Goal: Information Seeking & Learning: Find specific page/section

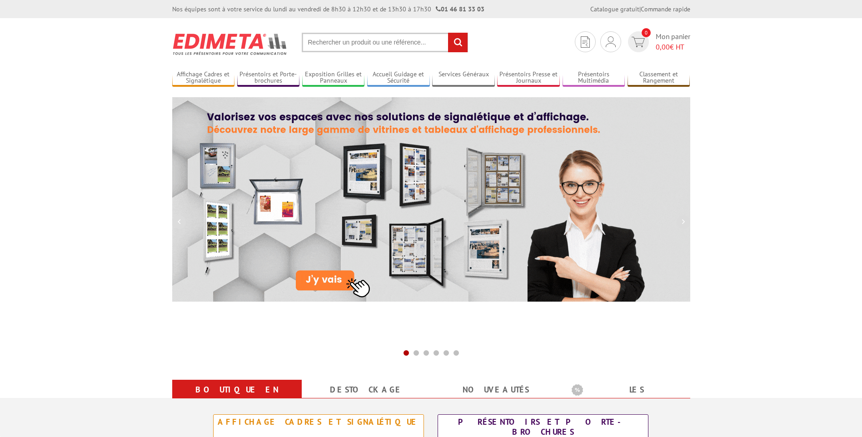
click at [320, 39] on input "text" at bounding box center [385, 43] width 166 height 20
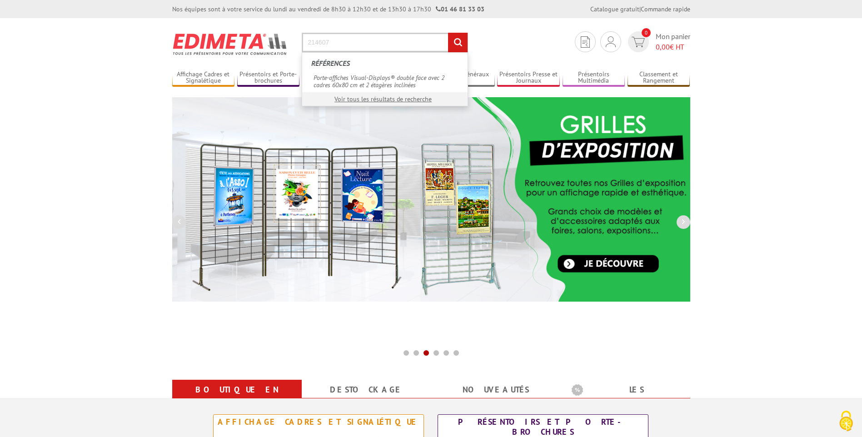
type input "214607"
click at [448, 33] on input "rechercher" at bounding box center [458, 43] width 20 height 20
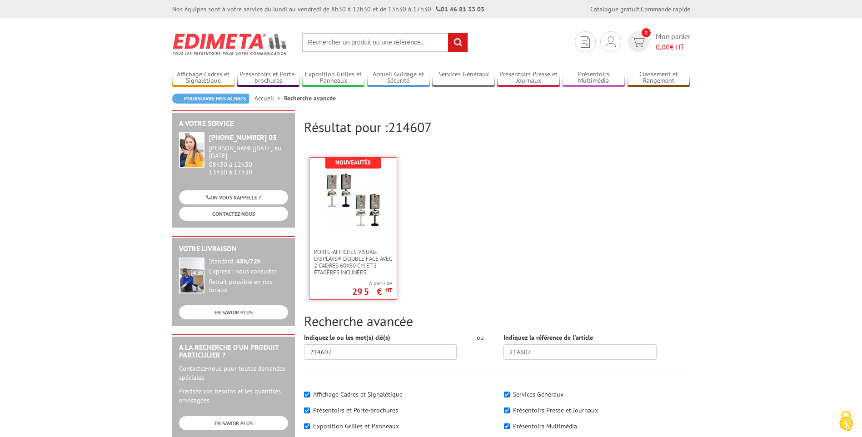
click at [371, 181] on img at bounding box center [353, 200] width 59 height 59
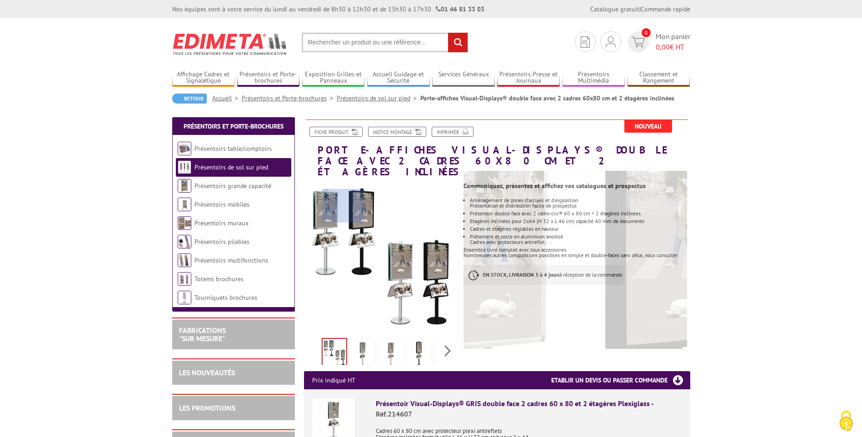
click at [344, 206] on div at bounding box center [343, 206] width 43 height 34
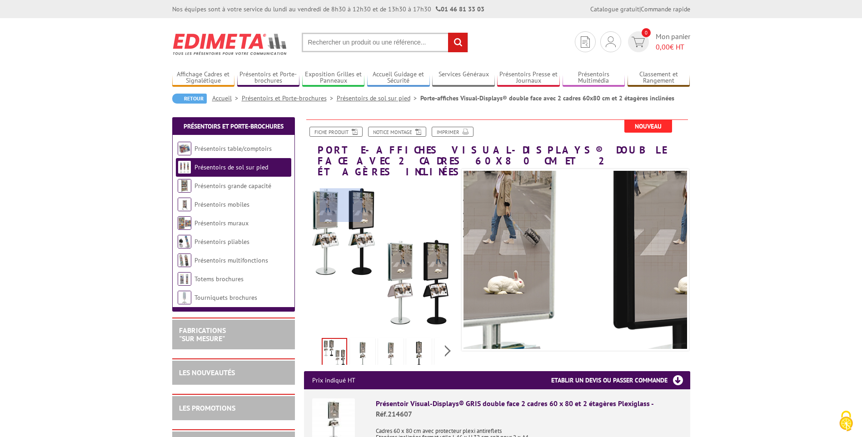
click at [341, 205] on div at bounding box center [341, 206] width 43 height 34
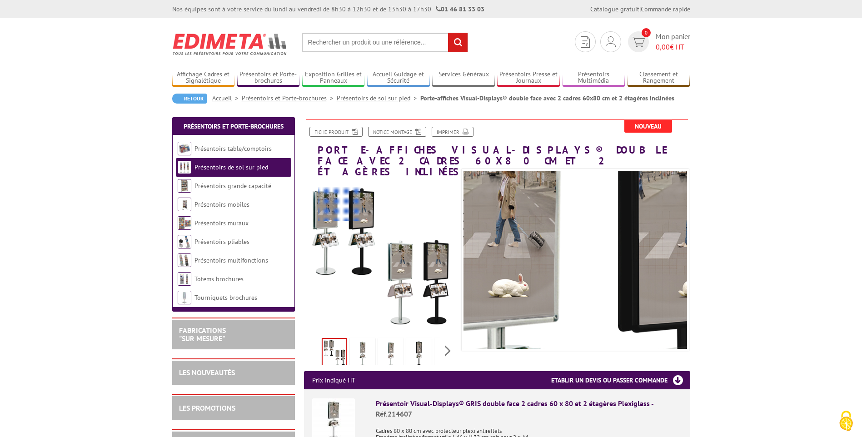
click at [340, 205] on div at bounding box center [339, 205] width 43 height 34
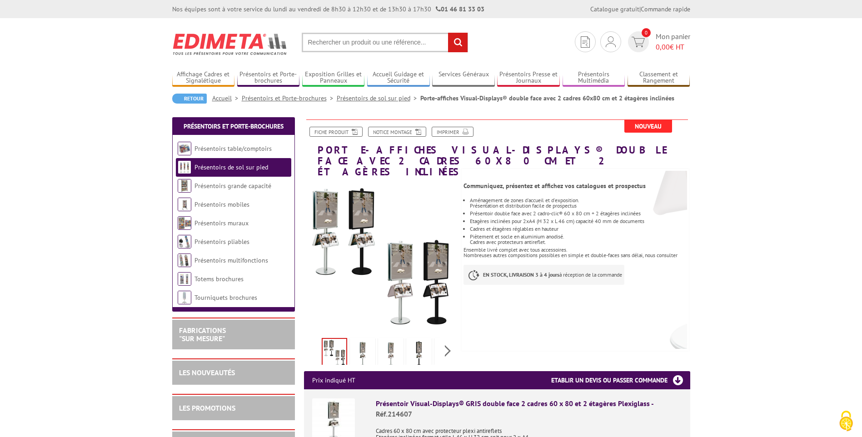
click at [367, 344] on img at bounding box center [363, 354] width 22 height 28
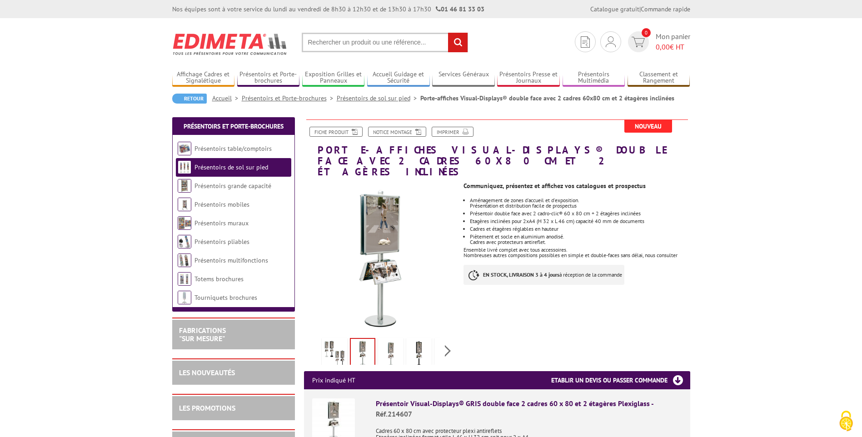
click at [392, 340] on img at bounding box center [391, 354] width 22 height 28
click at [386, 131] on link "Notice Montage" at bounding box center [397, 132] width 58 height 10
click at [374, 50] on input "text" at bounding box center [385, 43] width 166 height 20
click at [372, 45] on input "text" at bounding box center [385, 43] width 166 height 20
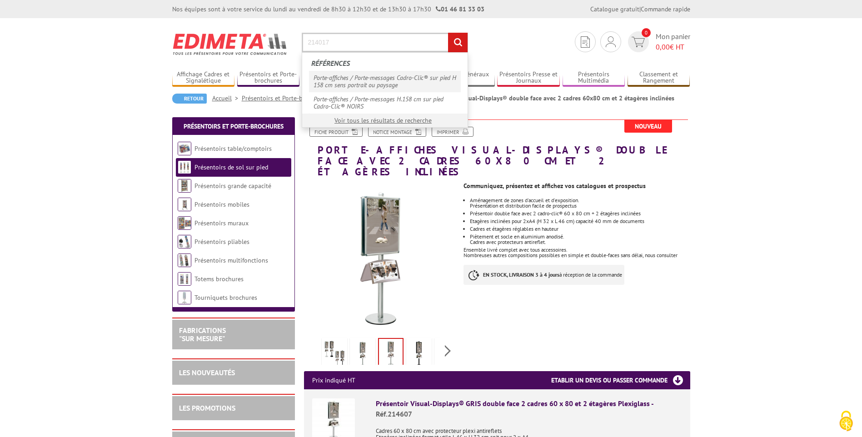
type input "214017"
click at [371, 79] on link "Porte-affiches / Porte-messages Cadro-Clic® sur pied H 158 cm sens portrait ou …" at bounding box center [385, 81] width 152 height 21
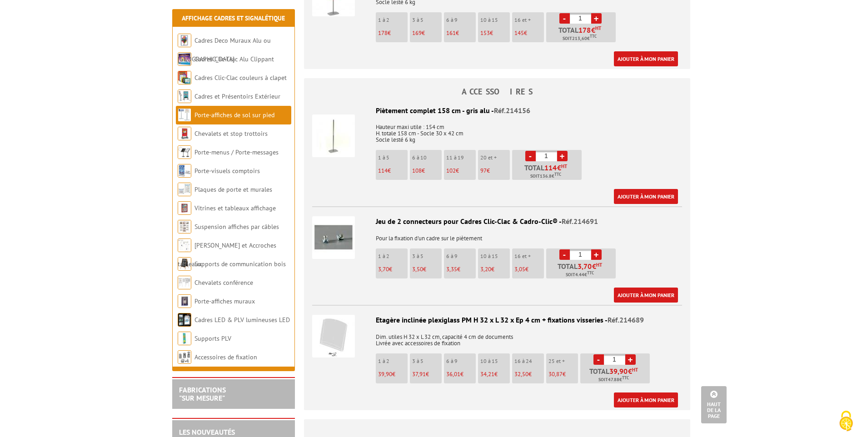
scroll to position [636, 0]
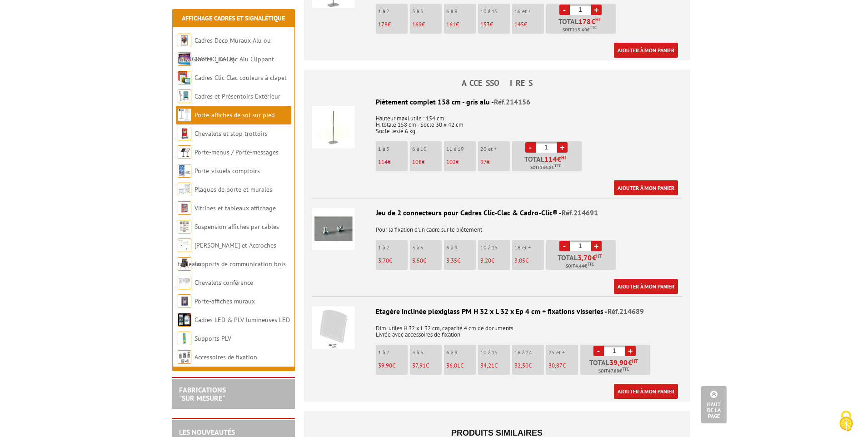
click at [339, 326] on img at bounding box center [333, 327] width 43 height 43
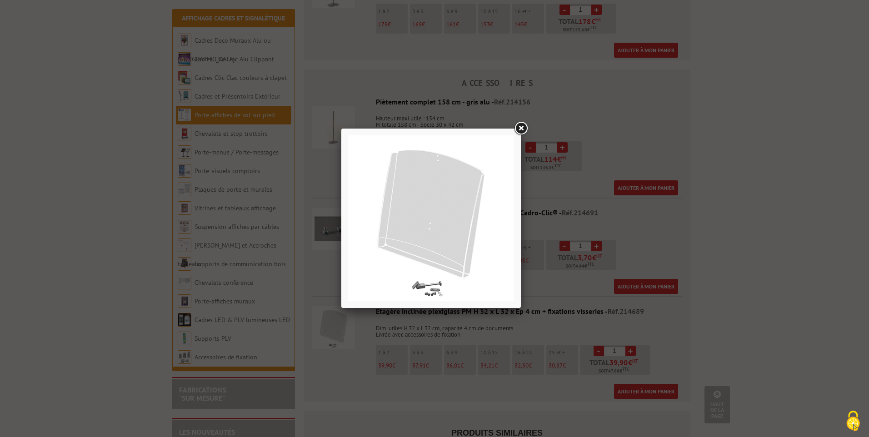
click at [521, 129] on link at bounding box center [521, 128] width 16 height 16
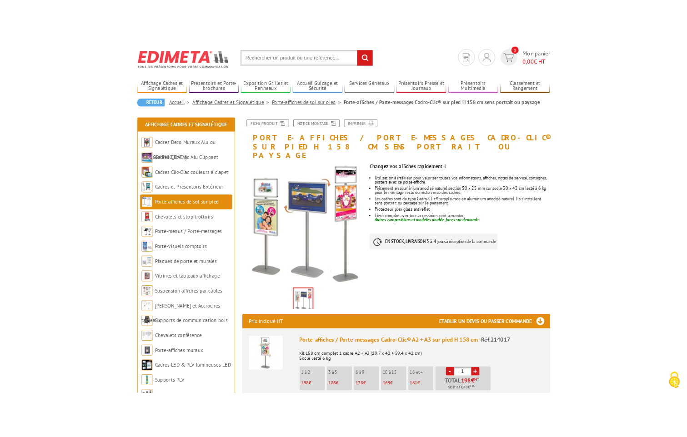
scroll to position [1, 0]
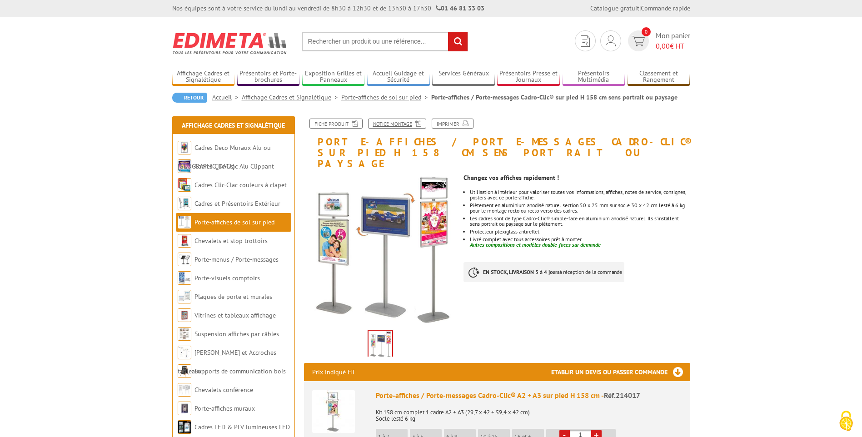
click at [404, 127] on link "Notice Montage" at bounding box center [397, 124] width 58 height 10
click at [347, 125] on link "Fiche produit" at bounding box center [336, 124] width 53 height 10
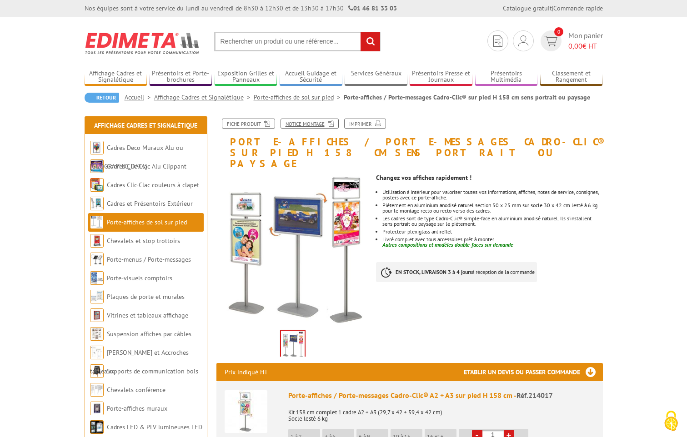
click at [325, 124] on icon at bounding box center [329, 123] width 9 height 8
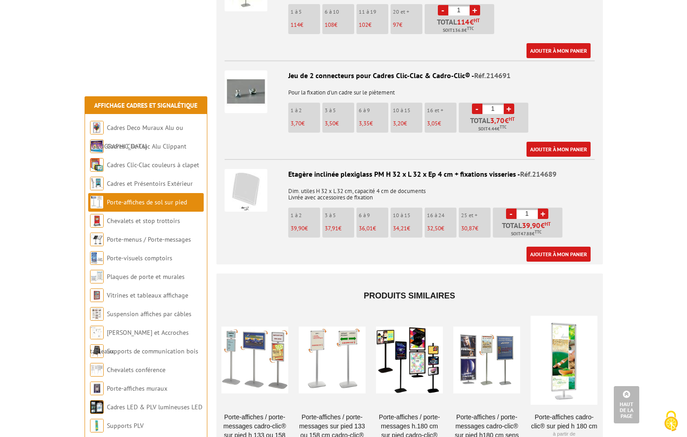
scroll to position [1001, 0]
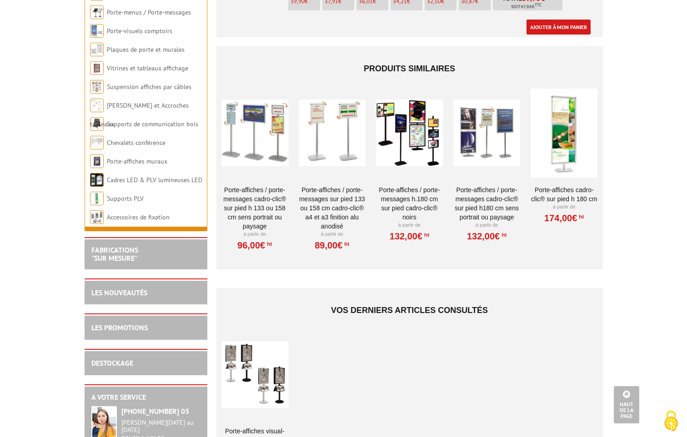
click at [262, 362] on div at bounding box center [254, 374] width 67 height 91
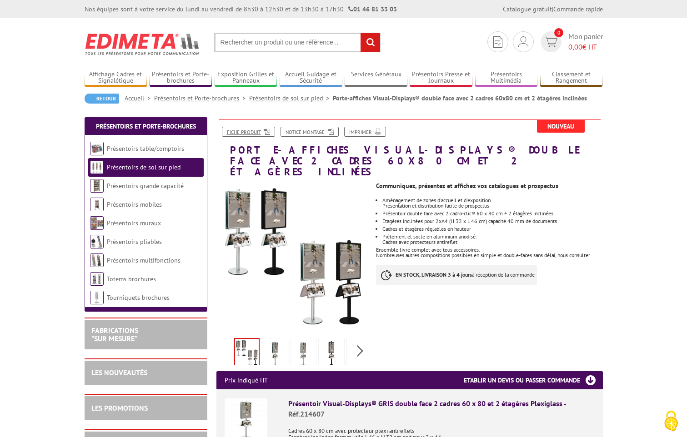
click at [251, 135] on link "Fiche produit" at bounding box center [248, 132] width 53 height 10
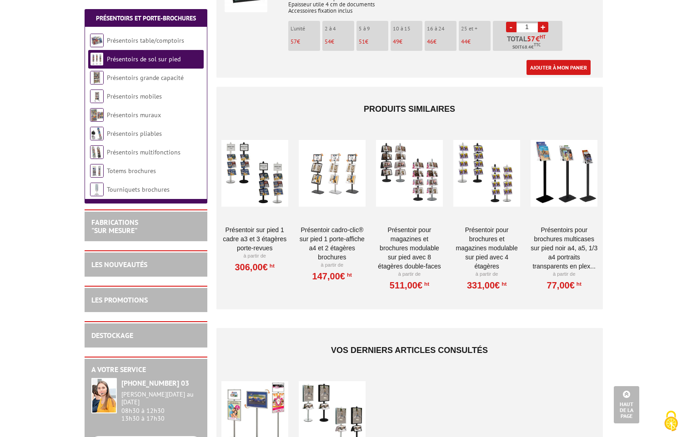
scroll to position [2045, 0]
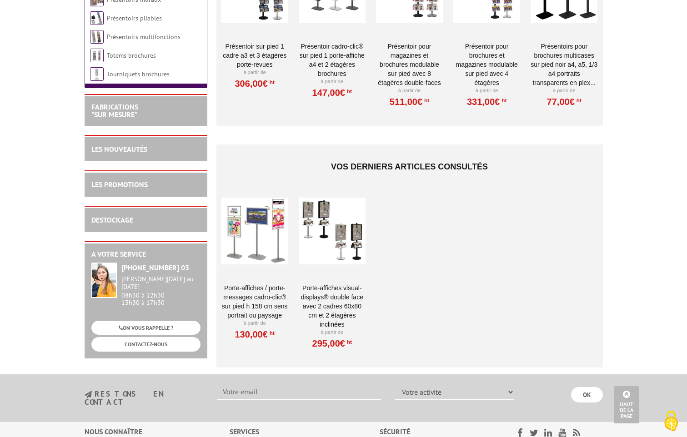
click at [264, 224] on div at bounding box center [254, 231] width 67 height 91
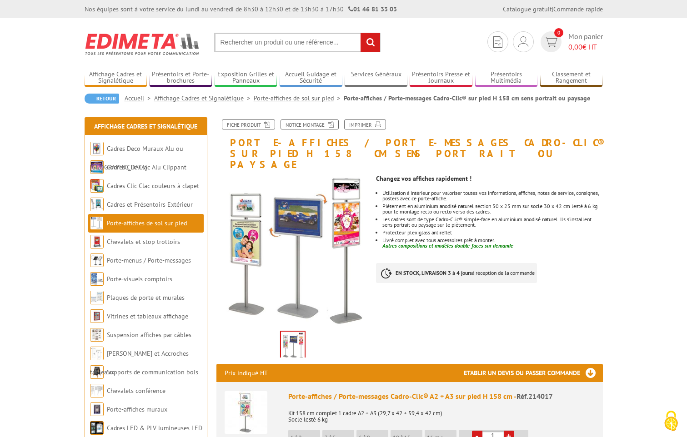
click at [312, 100] on link "Porte-affiches de sol sur pied" at bounding box center [299, 98] width 90 height 8
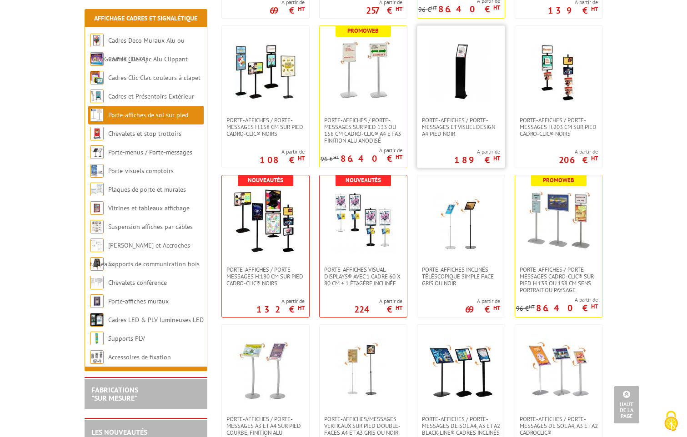
scroll to position [682, 0]
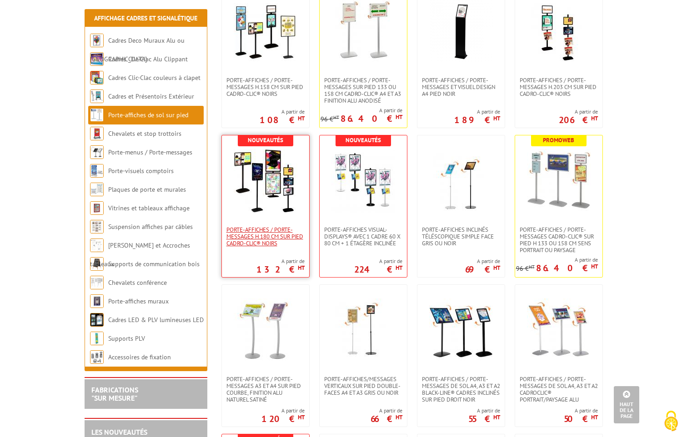
click at [280, 226] on span "Porte-affiches / Porte-messages H.180 cm SUR PIED CADRO-CLIC® NOIRS" at bounding box center [265, 236] width 78 height 20
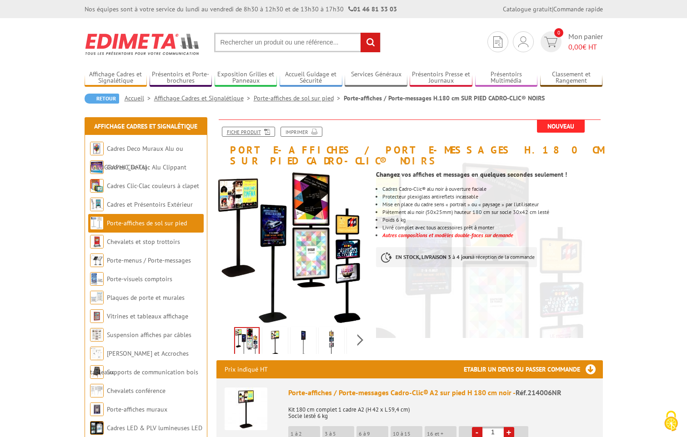
click at [257, 132] on link "Fiche produit" at bounding box center [248, 132] width 53 height 10
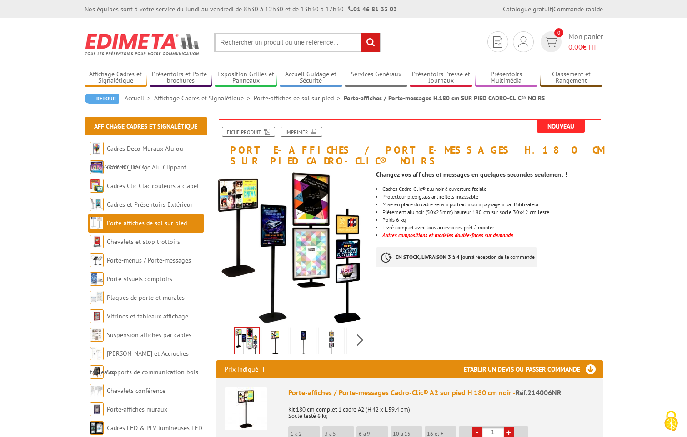
click at [272, 102] on link "Porte-affiches de sol sur pied" at bounding box center [299, 98] width 90 height 8
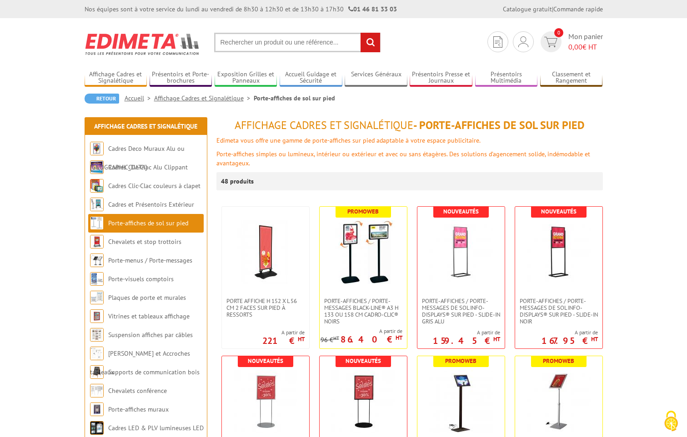
click at [259, 42] on input "text" at bounding box center [297, 43] width 166 height 20
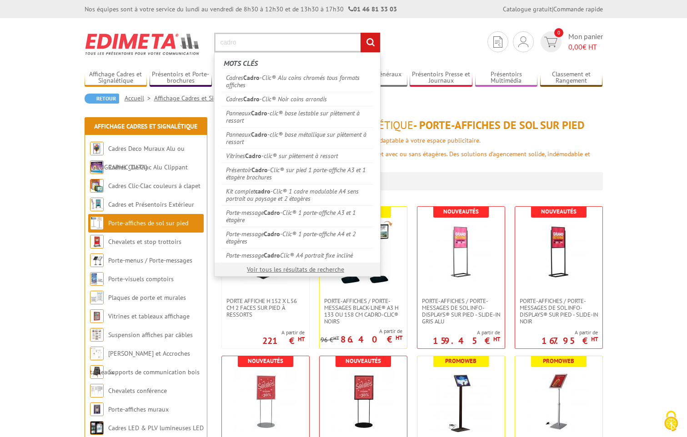
type input "cadro"
click at [365, 45] on input "rechercher" at bounding box center [370, 43] width 20 height 20
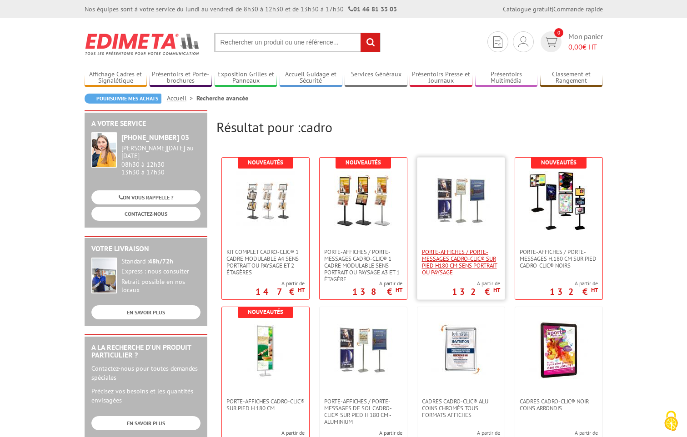
click at [455, 272] on span "Porte-affiches / Porte-messages Cadro-Clic® sur pied H180 cm sens portrait ou p…" at bounding box center [461, 262] width 78 height 27
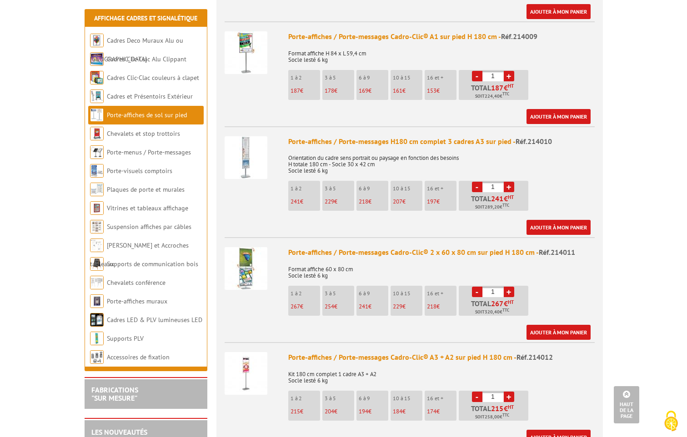
scroll to position [682, 0]
click at [250, 142] on img at bounding box center [246, 158] width 43 height 43
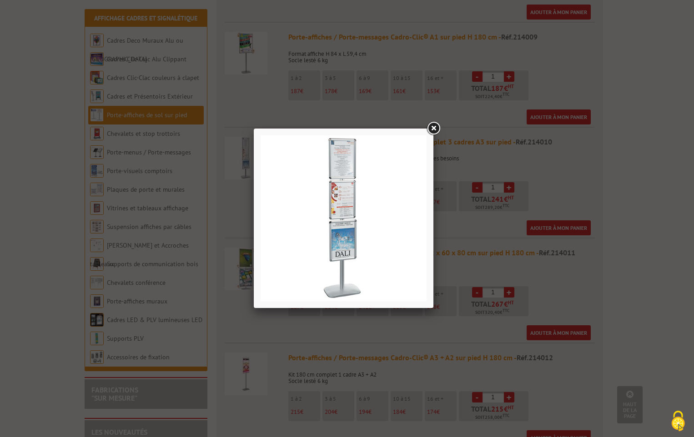
drag, startPoint x: 438, startPoint y: 125, endPoint x: 430, endPoint y: 127, distance: 8.1
click at [438, 125] on link at bounding box center [433, 128] width 16 height 16
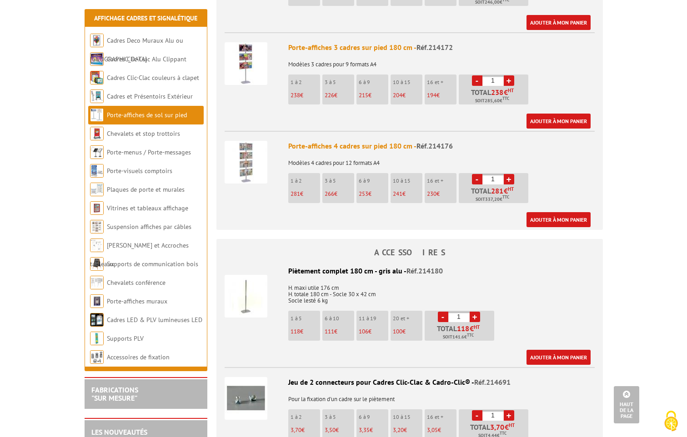
scroll to position [1273, 0]
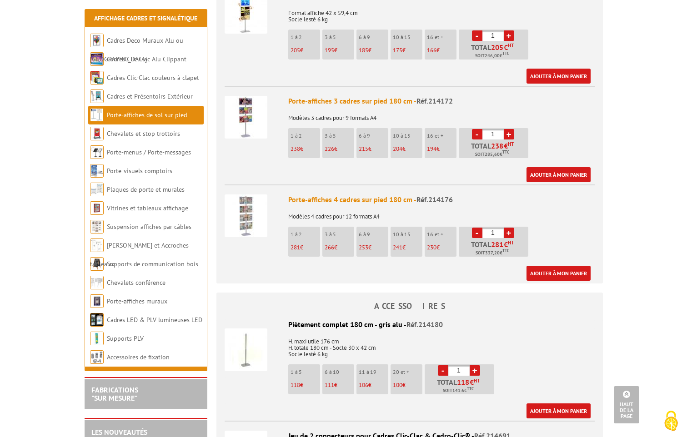
click at [256, 197] on img at bounding box center [246, 216] width 43 height 43
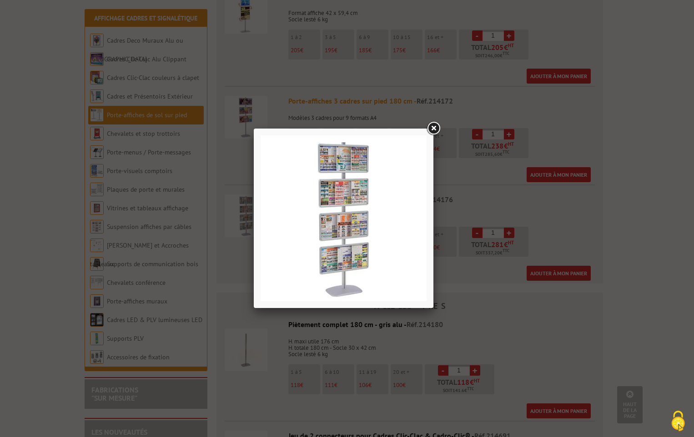
click at [436, 128] on link at bounding box center [433, 128] width 16 height 16
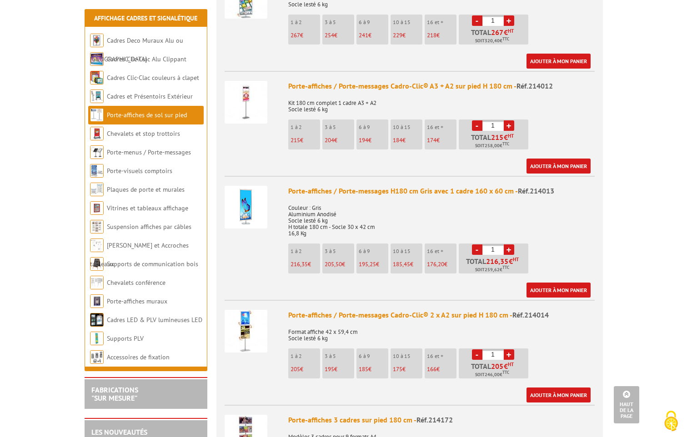
scroll to position [954, 0]
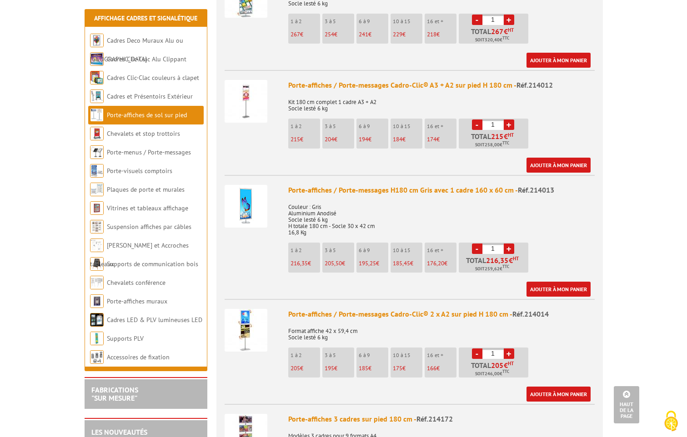
click at [252, 186] on img at bounding box center [246, 206] width 43 height 43
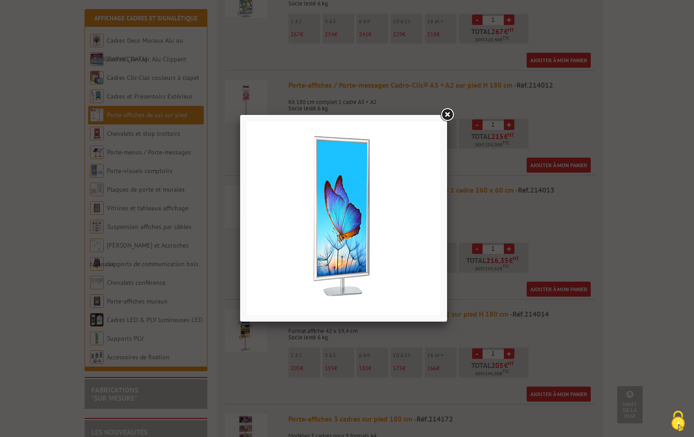
click at [450, 115] on link at bounding box center [447, 115] width 16 height 16
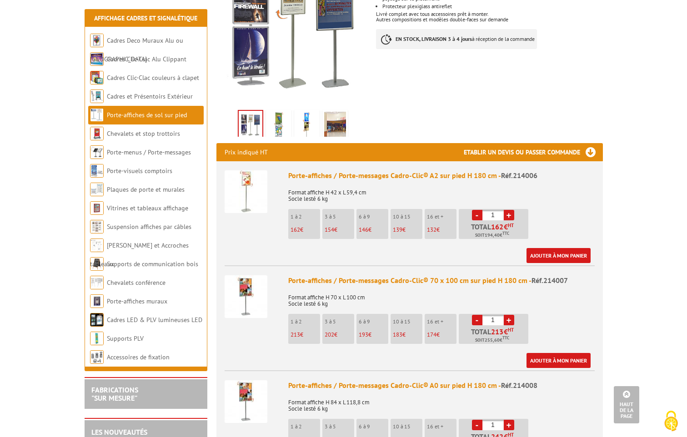
scroll to position [227, 0]
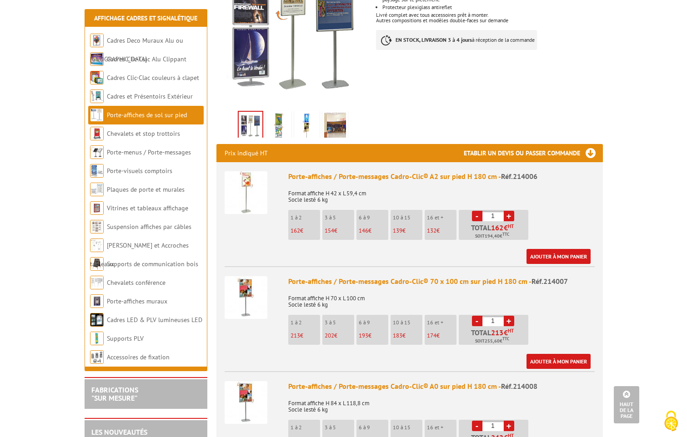
click at [278, 113] on img at bounding box center [279, 127] width 22 height 28
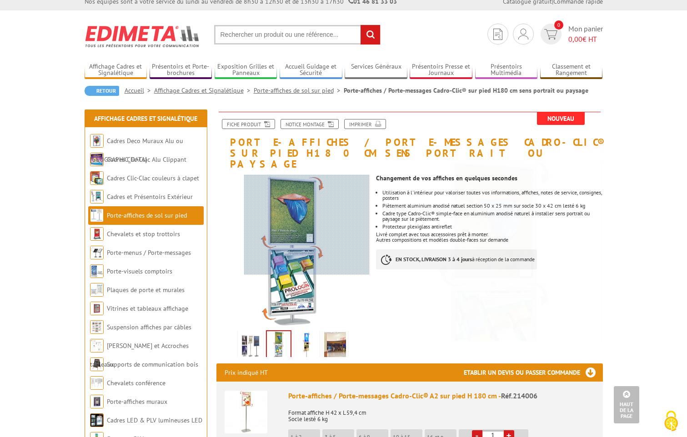
scroll to position [0, 0]
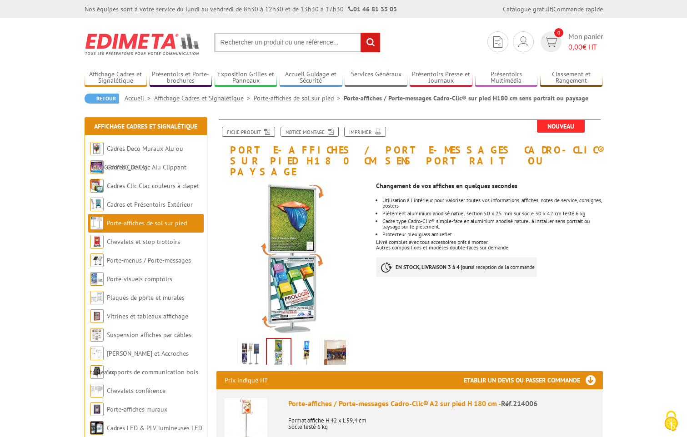
click at [306, 345] on img at bounding box center [307, 354] width 22 height 28
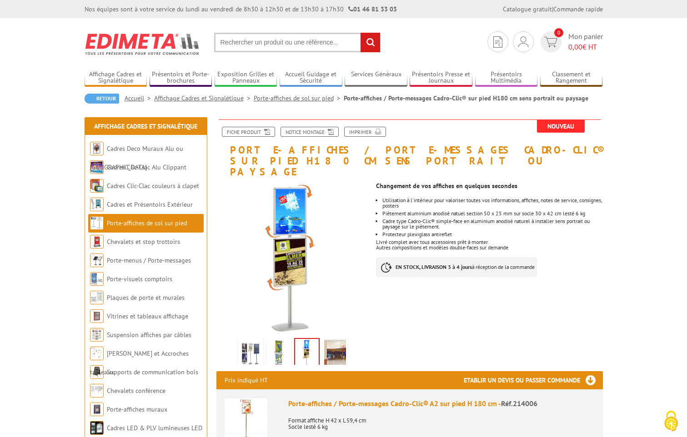
click at [339, 343] on img at bounding box center [335, 354] width 22 height 28
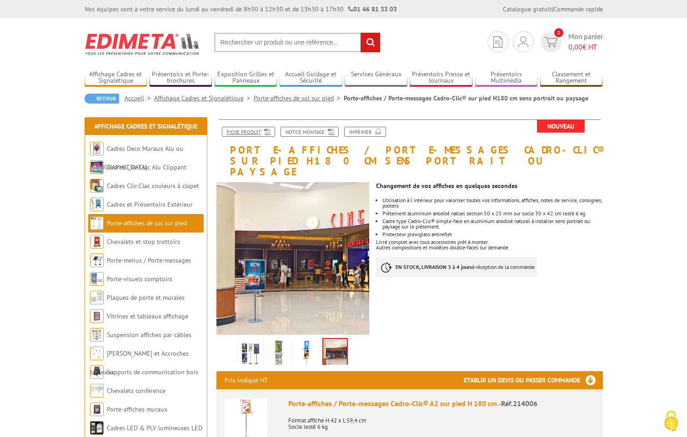
click at [246, 130] on link "Fiche produit" at bounding box center [248, 132] width 53 height 10
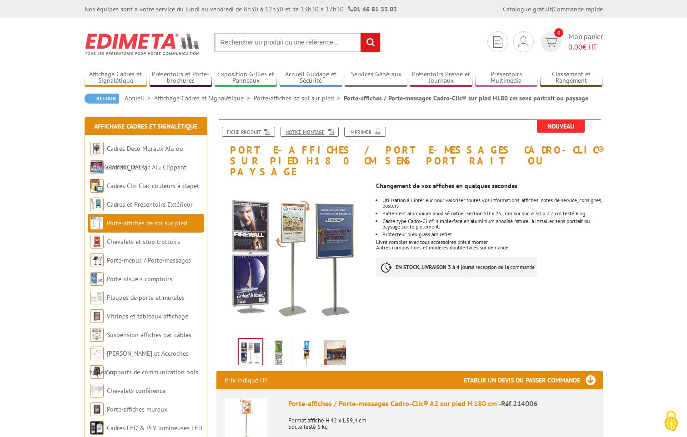
click at [306, 136] on link "Notice Montage" at bounding box center [309, 132] width 58 height 10
click at [305, 76] on link "Accueil Guidage et Sécurité" at bounding box center [311, 77] width 63 height 15
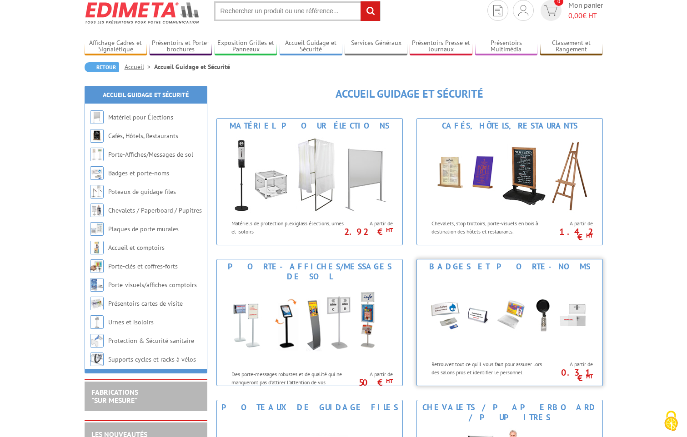
scroll to position [45, 0]
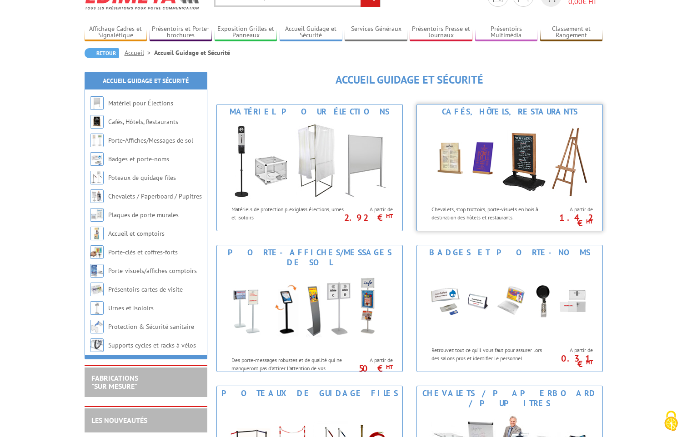
click at [505, 110] on div "Cafés, Hôtels, Restaurants" at bounding box center [509, 112] width 181 height 10
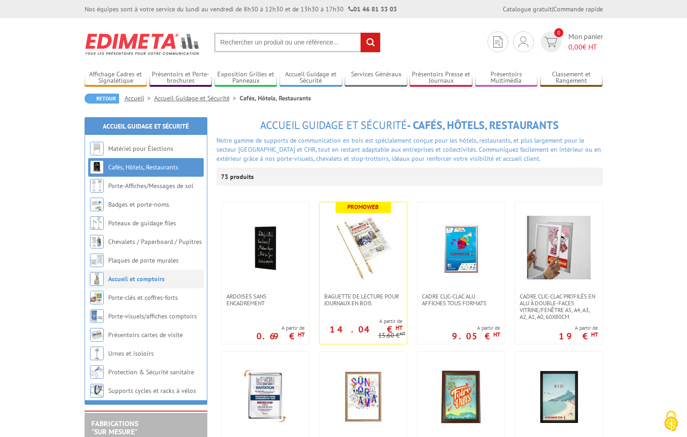
click at [135, 282] on link "Accueil et comptoirs" at bounding box center [136, 279] width 56 height 8
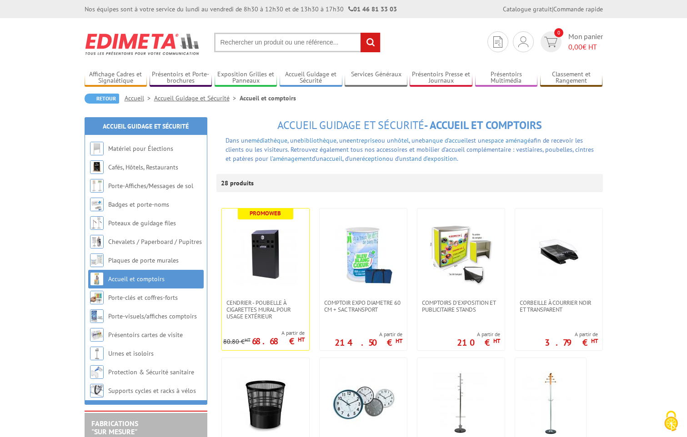
click at [239, 46] on input "text" at bounding box center [297, 43] width 166 height 20
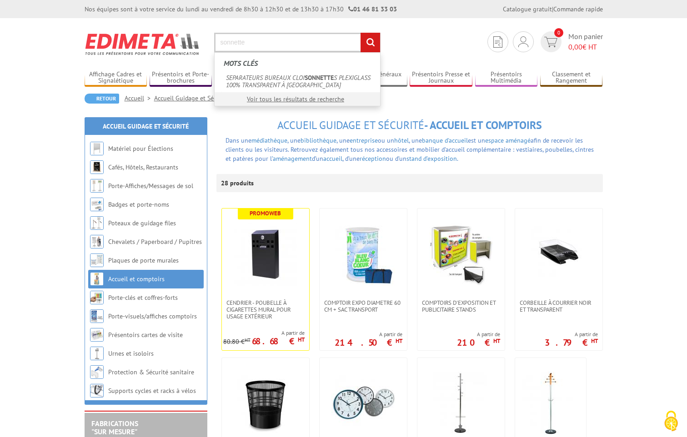
type input "sonnette"
click at [360, 33] on input "rechercher" at bounding box center [370, 43] width 20 height 20
